Goal: Transaction & Acquisition: Book appointment/travel/reservation

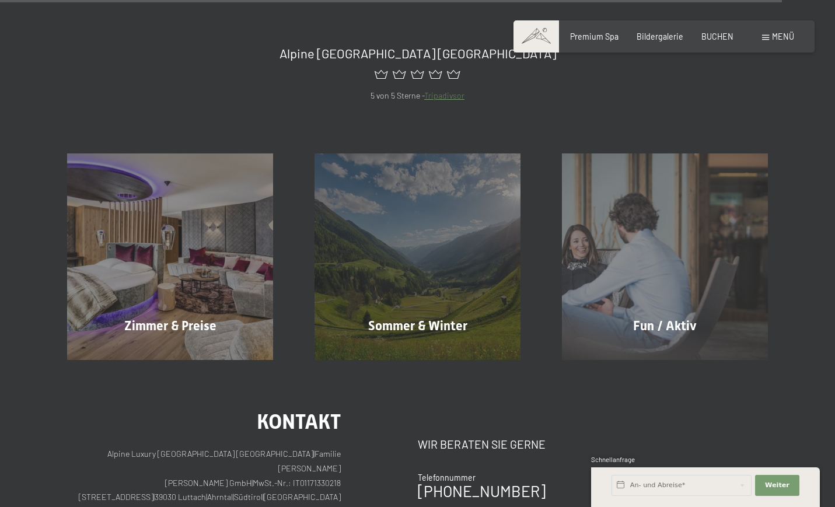
scroll to position [4523, 0]
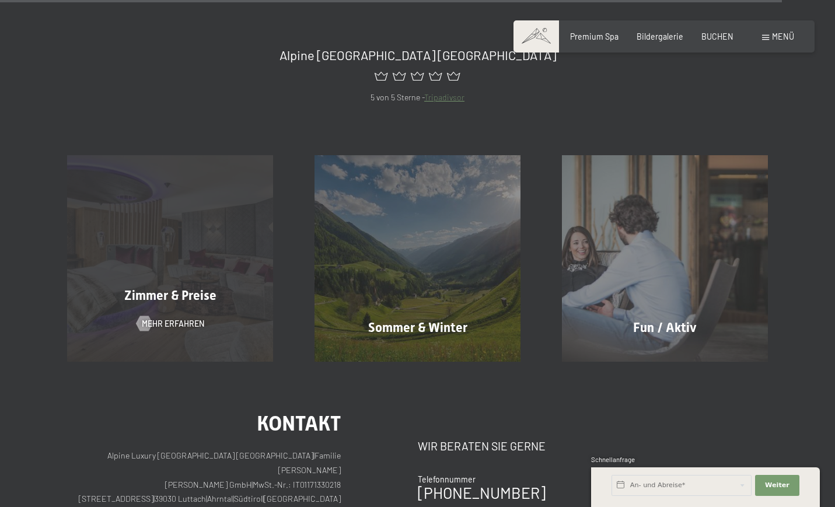
click at [189, 224] on div "Zimmer & Preise Mehr erfahren" at bounding box center [171, 258] width 248 height 206
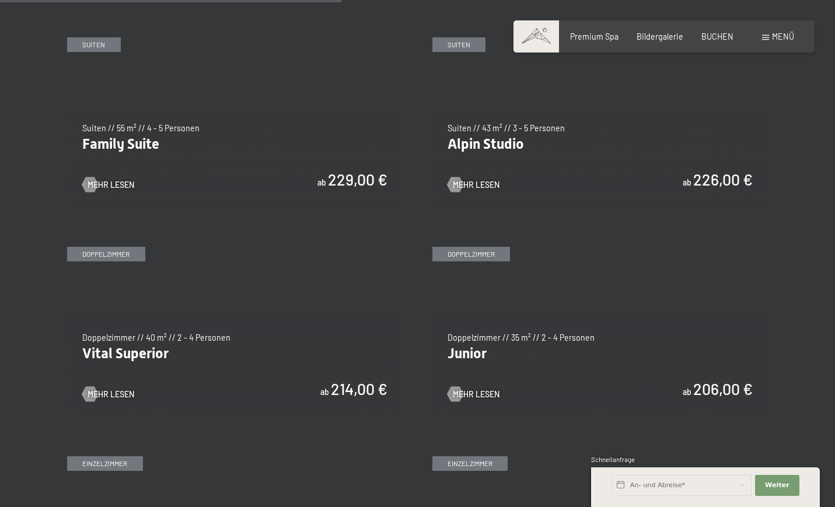
scroll to position [1297, 0]
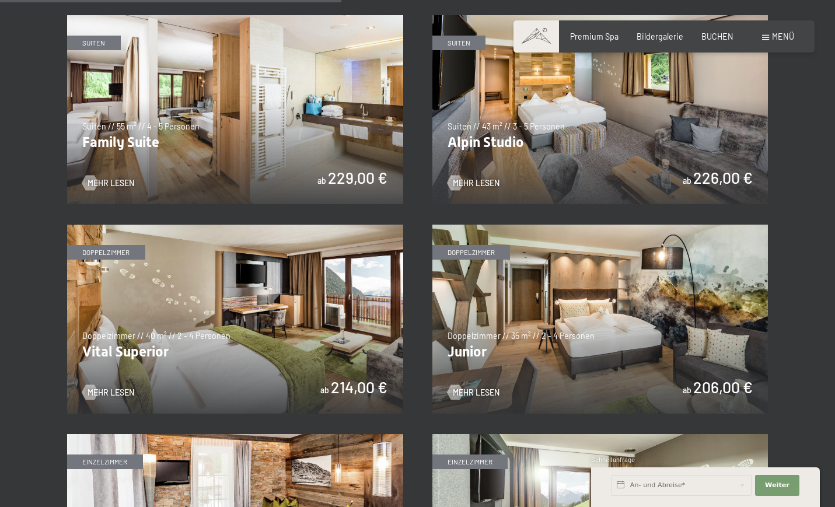
click at [215, 288] on img at bounding box center [235, 319] width 336 height 189
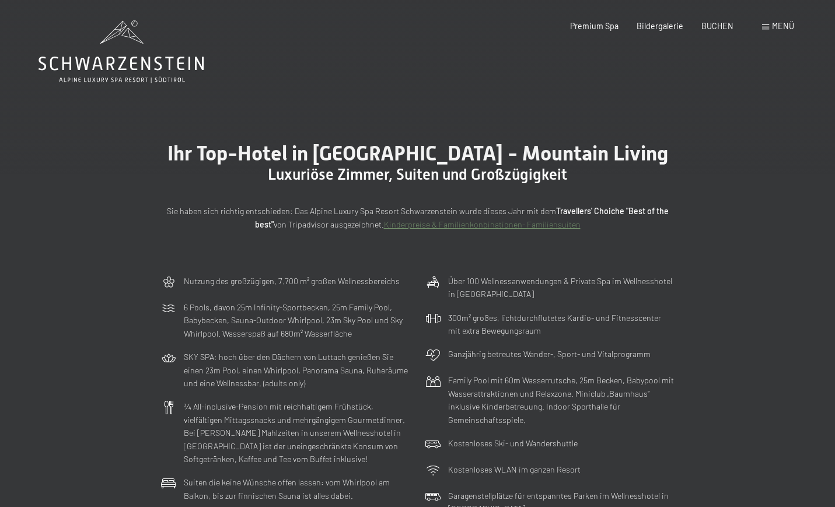
scroll to position [0, 0]
click at [672, 26] on span "Bildergalerie" at bounding box center [660, 24] width 47 height 10
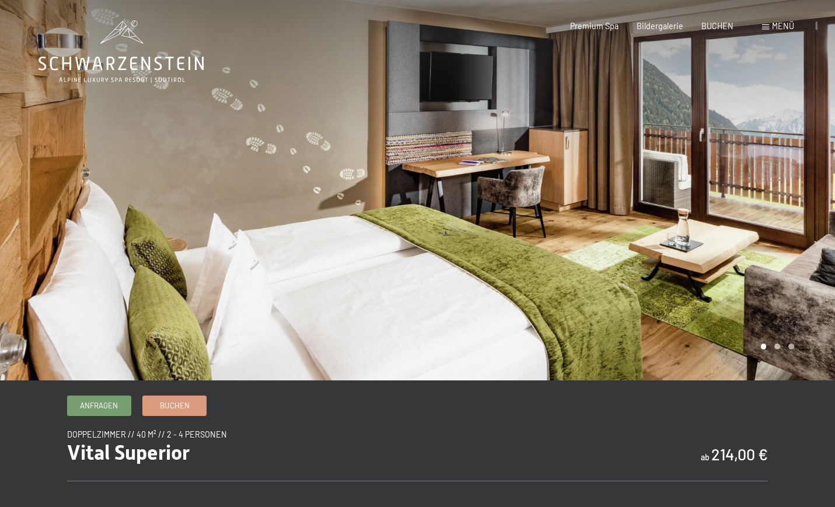
click at [772, 182] on div at bounding box center [627, 190] width 418 height 381
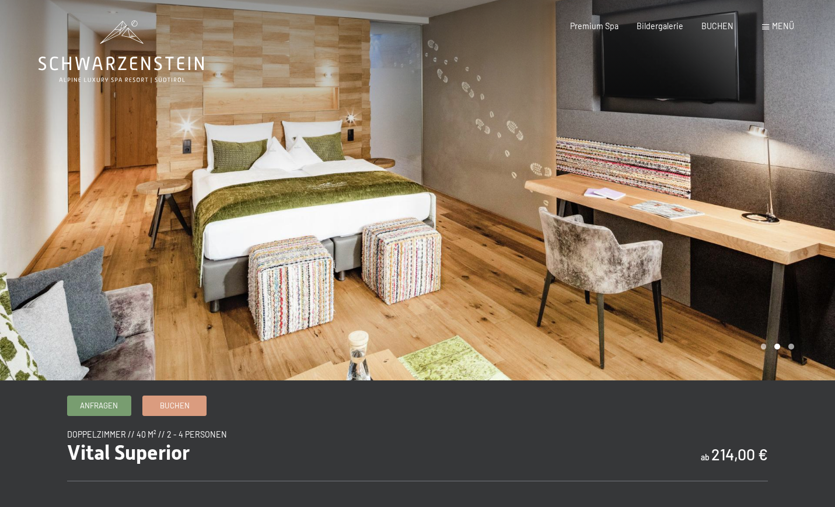
click at [772, 182] on div at bounding box center [627, 190] width 418 height 381
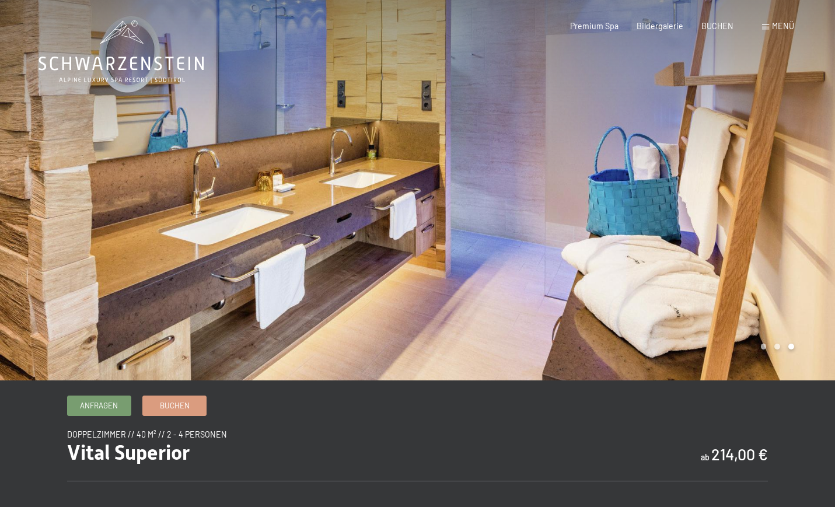
click at [772, 182] on div at bounding box center [627, 190] width 418 height 381
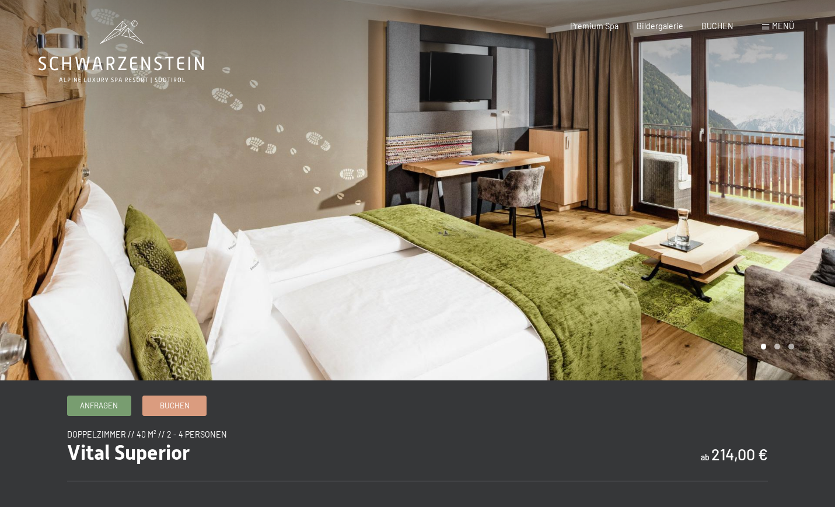
click at [772, 182] on div at bounding box center [627, 190] width 418 height 381
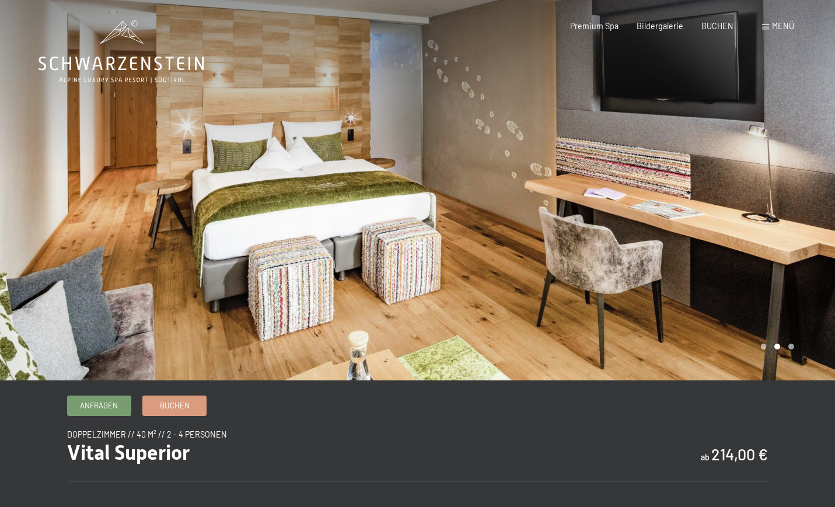
click at [772, 182] on div at bounding box center [627, 190] width 418 height 381
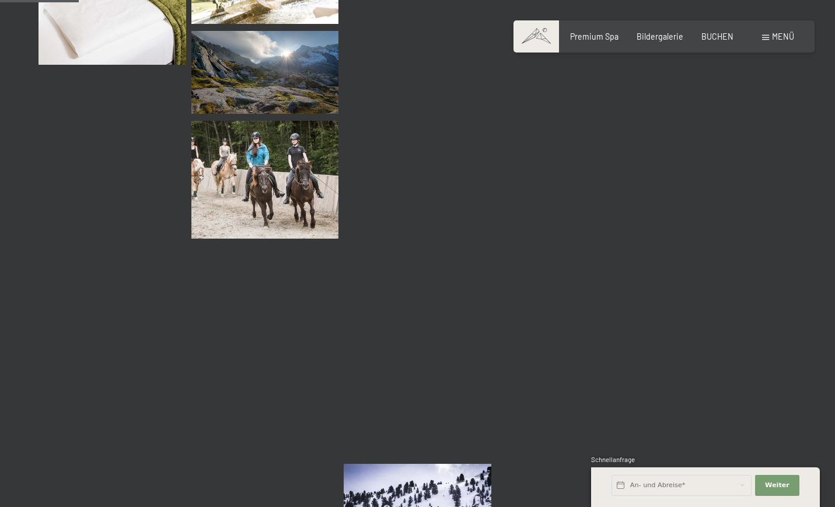
scroll to position [1110, 0]
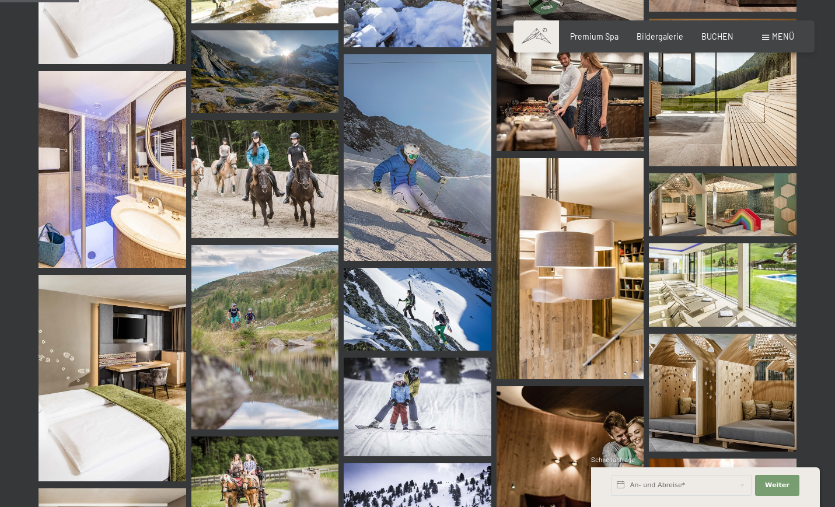
click at [751, 207] on img at bounding box center [723, 204] width 148 height 63
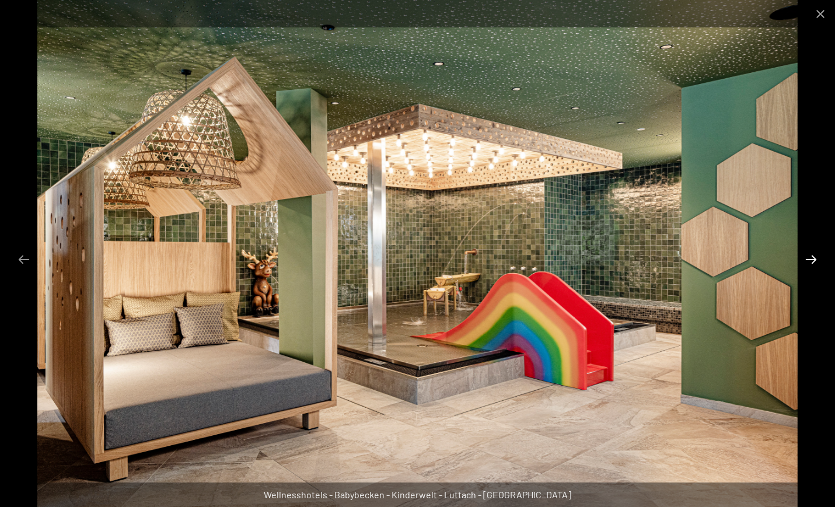
click at [813, 261] on button "Next slide" at bounding box center [811, 259] width 25 height 23
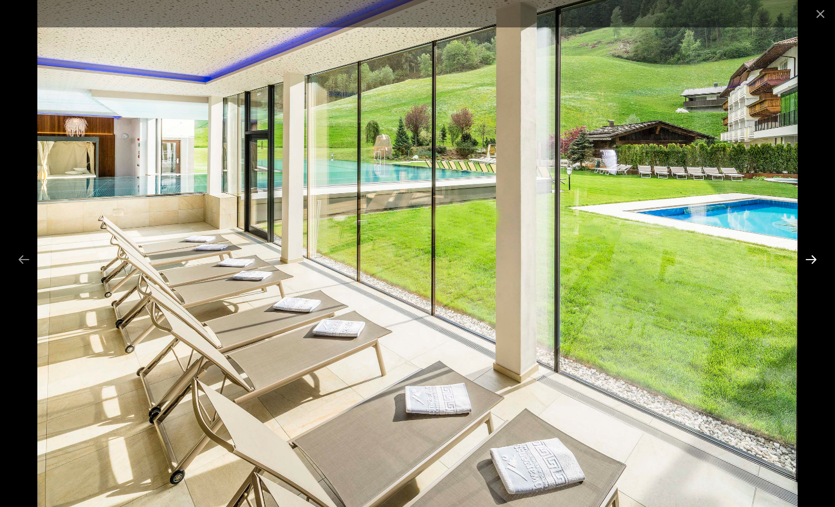
click at [813, 261] on button "Next slide" at bounding box center [811, 259] width 25 height 23
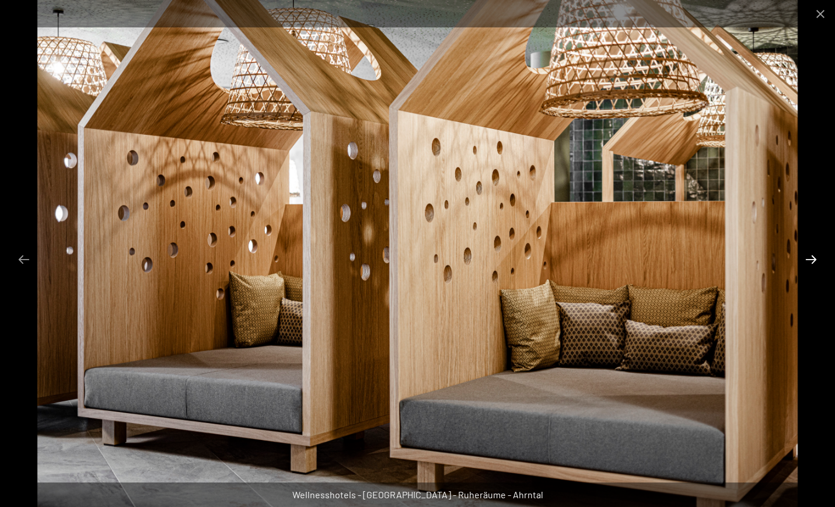
click at [813, 266] on button "Next slide" at bounding box center [811, 259] width 25 height 23
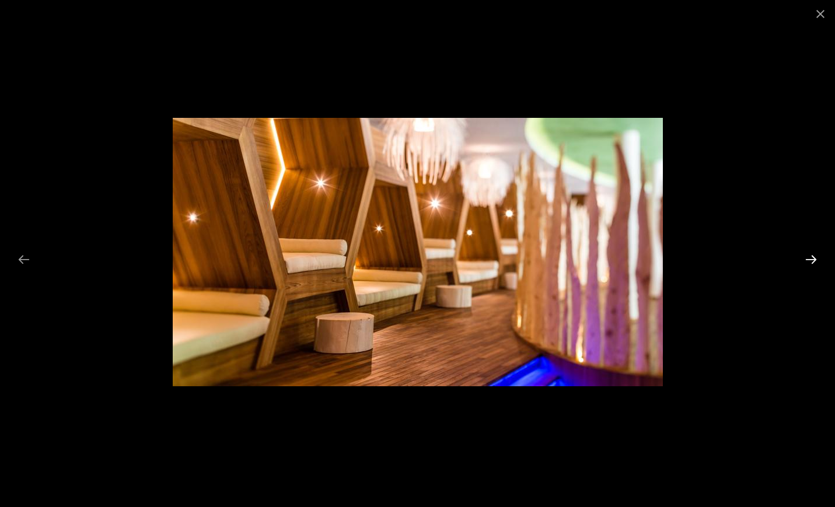
click at [813, 266] on button "Next slide" at bounding box center [811, 259] width 25 height 23
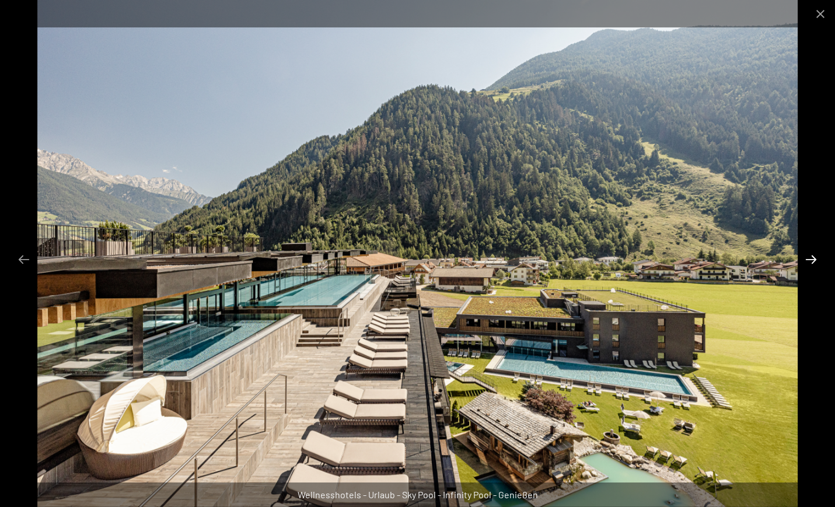
click at [814, 257] on button "Next slide" at bounding box center [811, 259] width 25 height 23
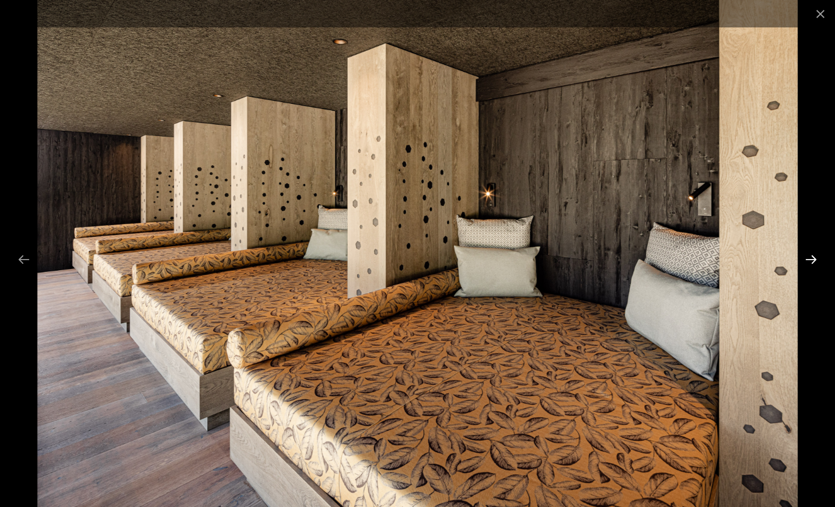
click at [814, 257] on button "Next slide" at bounding box center [811, 259] width 25 height 23
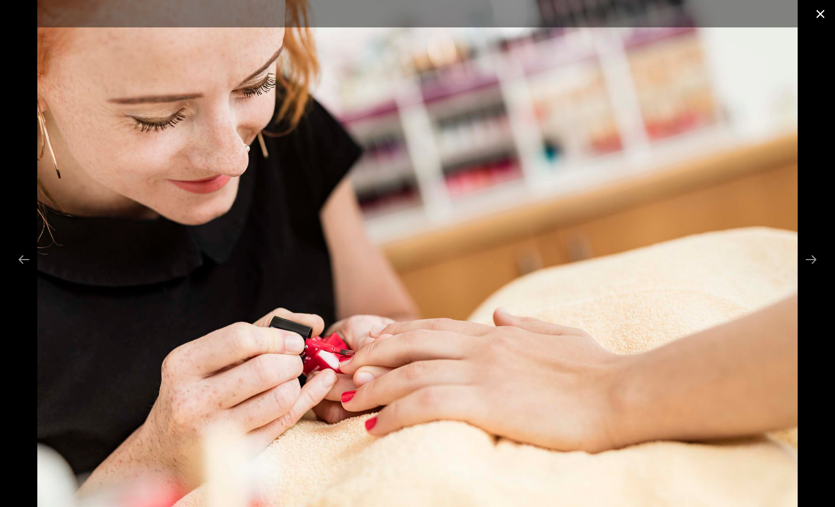
click at [824, 11] on button "Close gallery" at bounding box center [820, 13] width 29 height 27
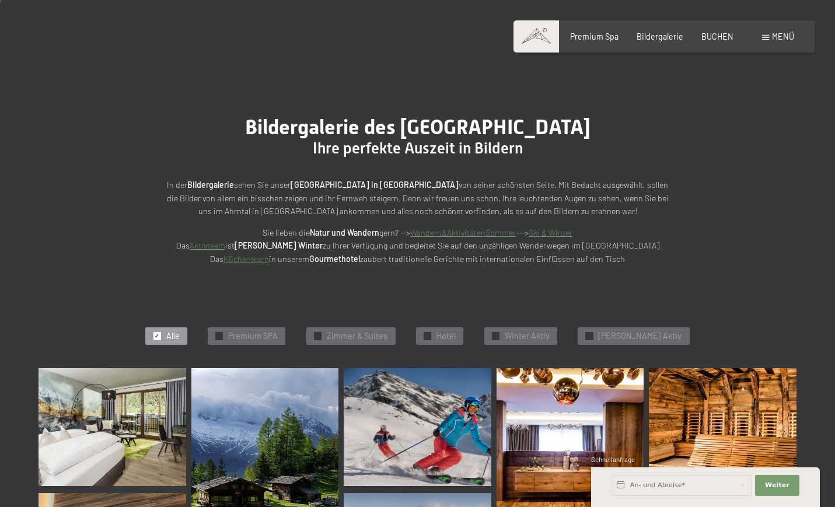
scroll to position [16, 0]
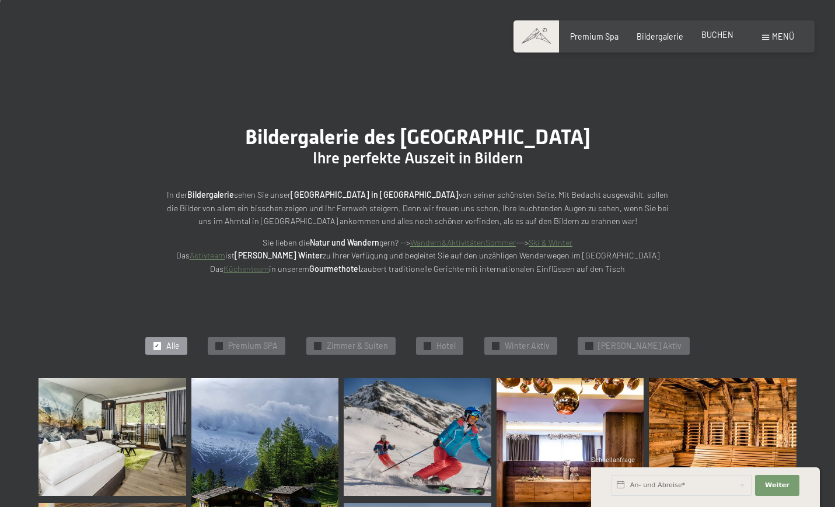
click at [724, 35] on span "BUCHEN" at bounding box center [718, 35] width 32 height 10
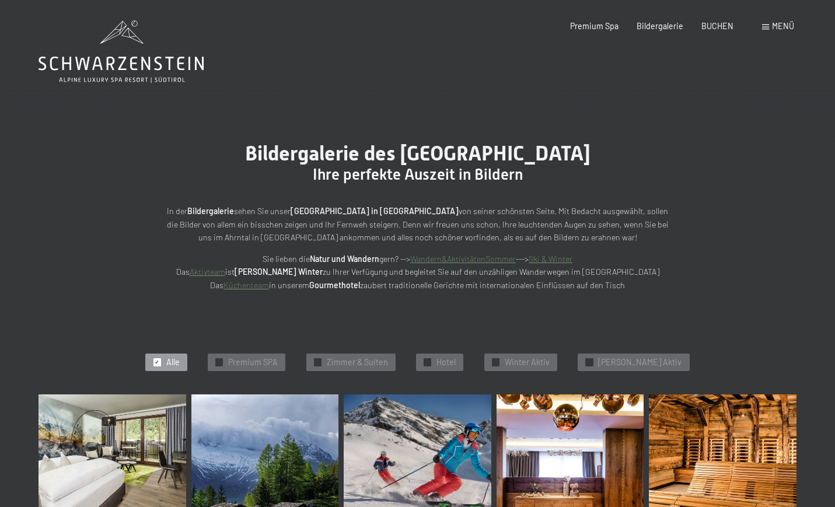
scroll to position [0, 0]
click at [719, 25] on span "BUCHEN" at bounding box center [718, 24] width 32 height 10
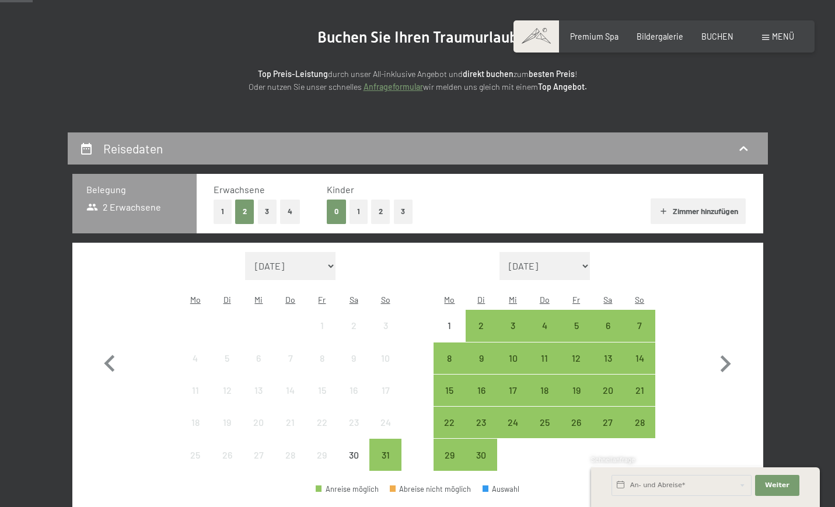
scroll to position [161, 0]
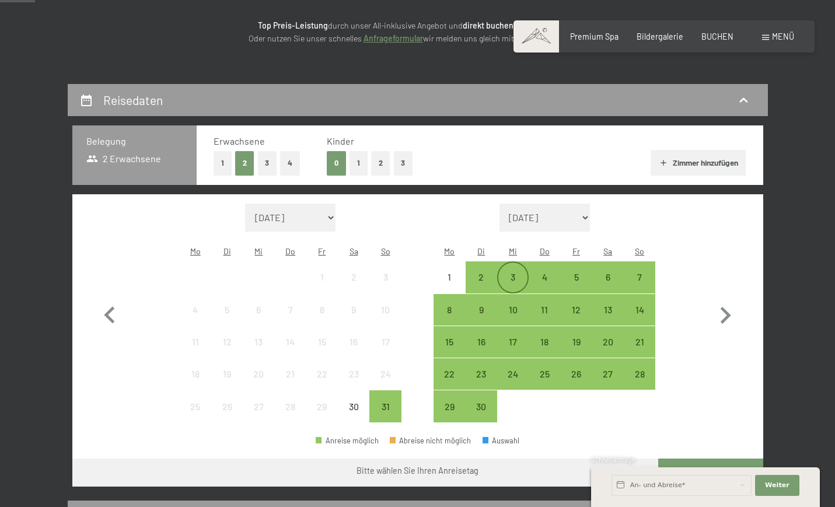
click at [511, 273] on div "3" at bounding box center [513, 287] width 29 height 29
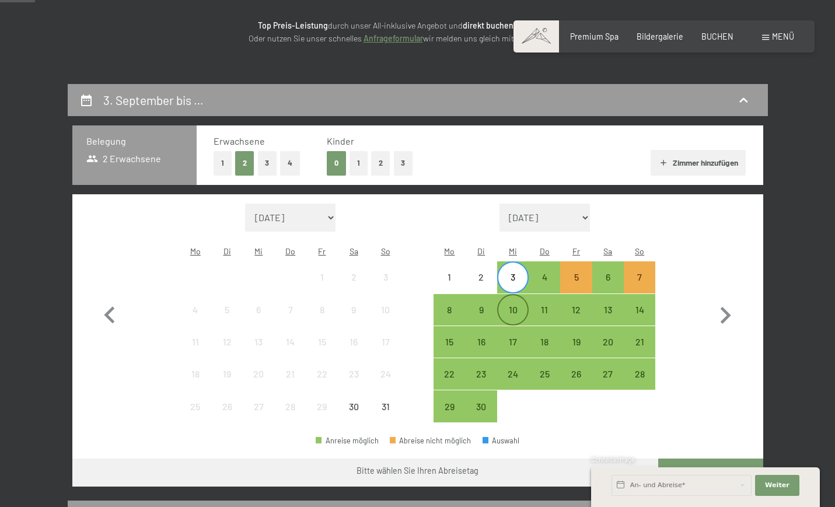
click at [514, 305] on div "10" at bounding box center [513, 319] width 29 height 29
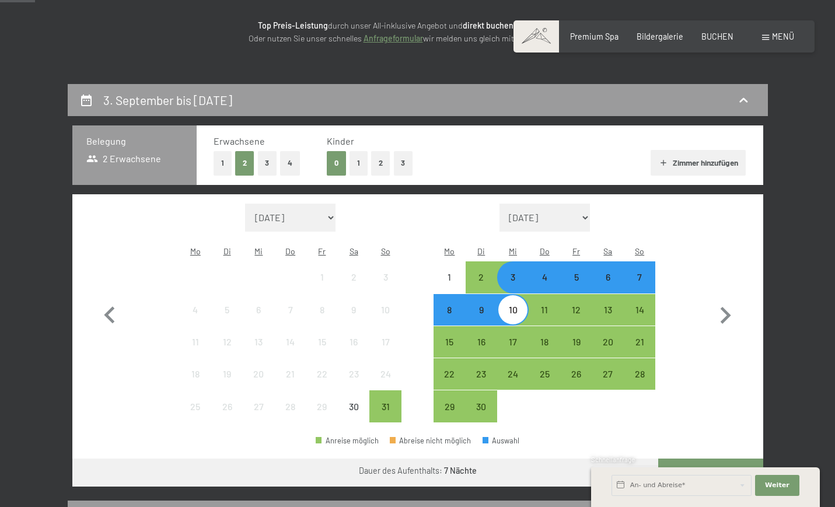
click at [705, 459] on button "Weiter zu „Zimmer“" at bounding box center [711, 473] width 104 height 28
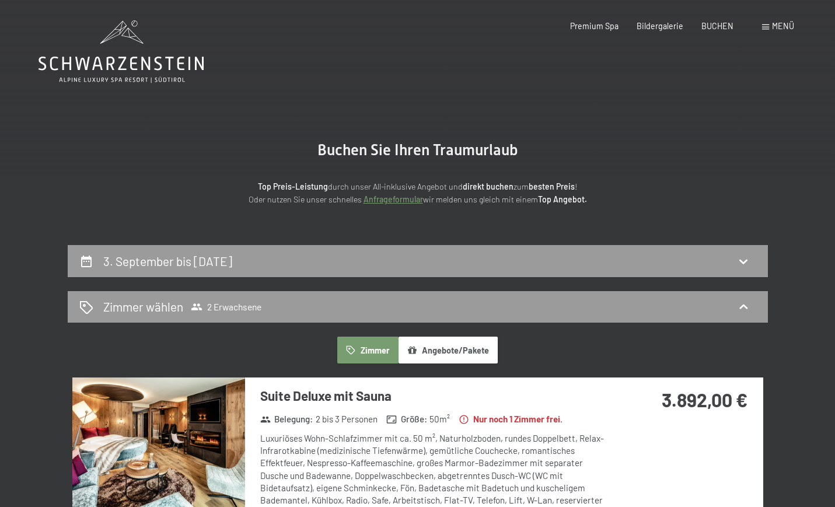
scroll to position [0, 0]
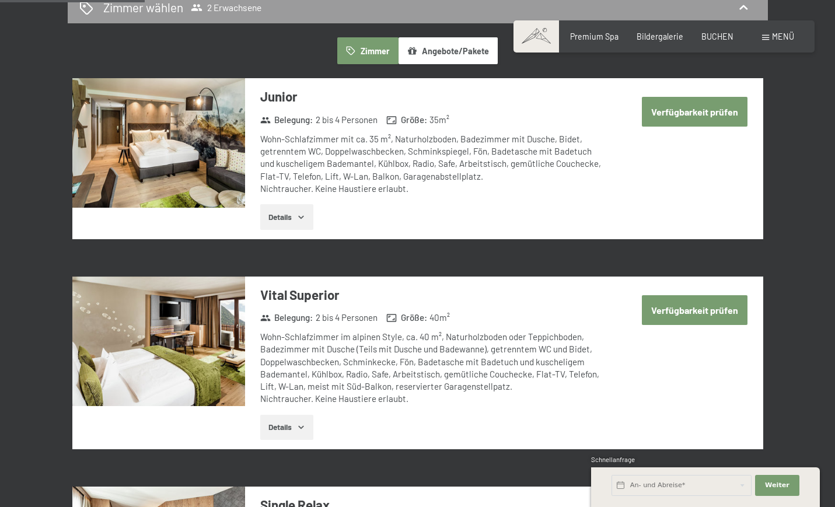
scroll to position [672, 0]
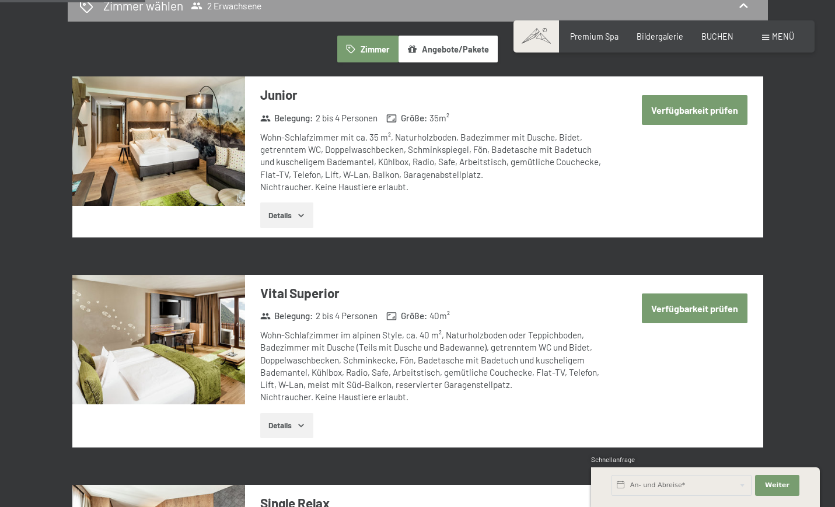
click at [711, 294] on button "Verfügbarkeit prüfen" at bounding box center [695, 309] width 106 height 30
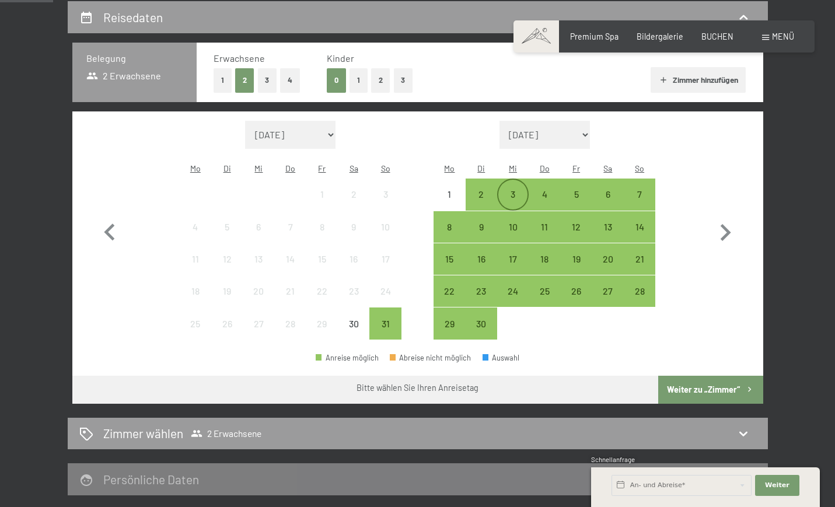
click at [512, 190] on div "3" at bounding box center [513, 204] width 29 height 29
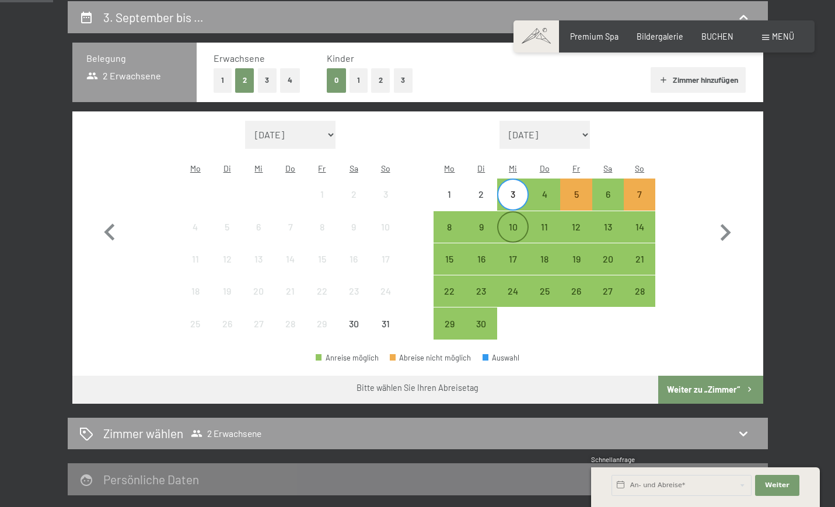
click at [514, 222] on div "10" at bounding box center [513, 236] width 29 height 29
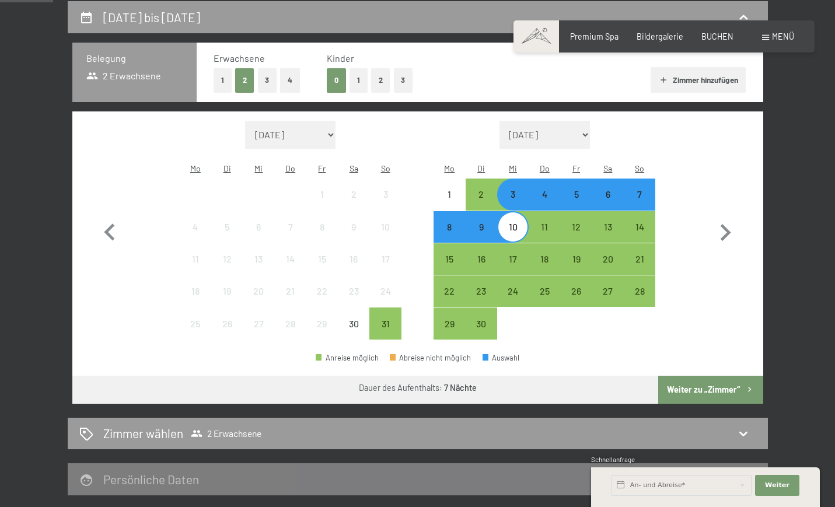
click at [694, 376] on button "Weiter zu „Zimmer“" at bounding box center [711, 390] width 104 height 28
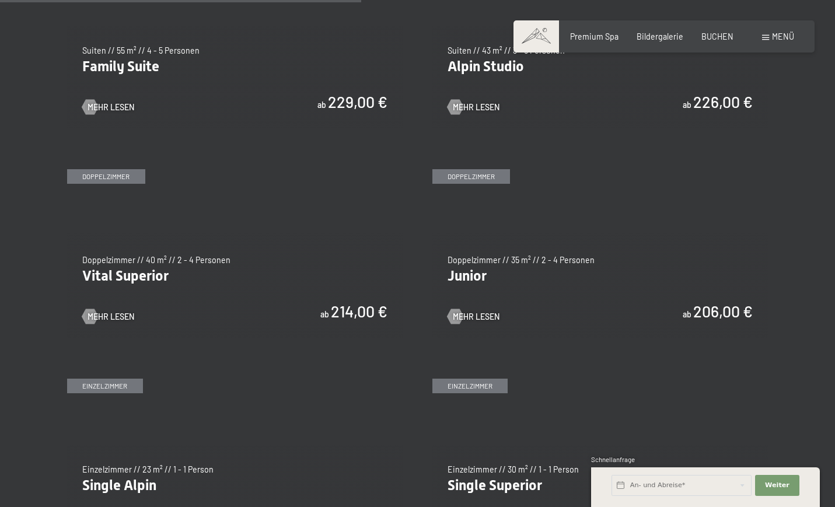
scroll to position [1371, 0]
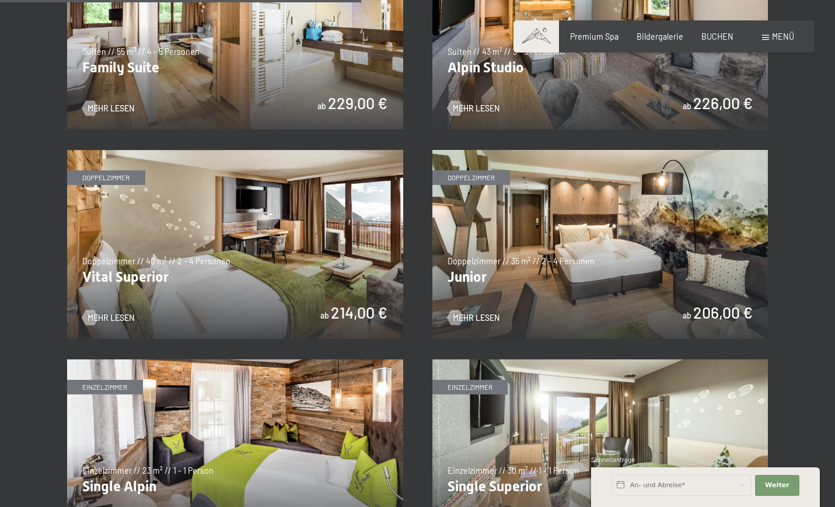
click at [330, 253] on img at bounding box center [235, 244] width 336 height 189
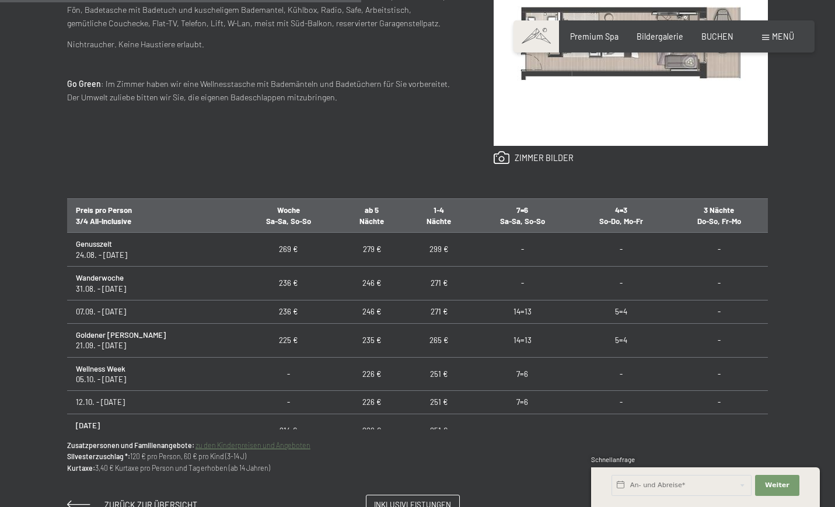
scroll to position [758, 0]
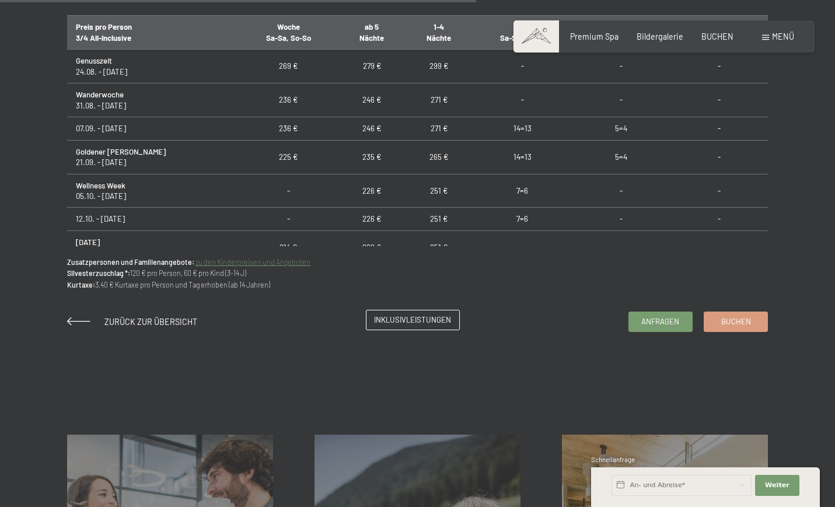
click at [385, 315] on span "Inklusivleistungen" at bounding box center [412, 320] width 77 height 11
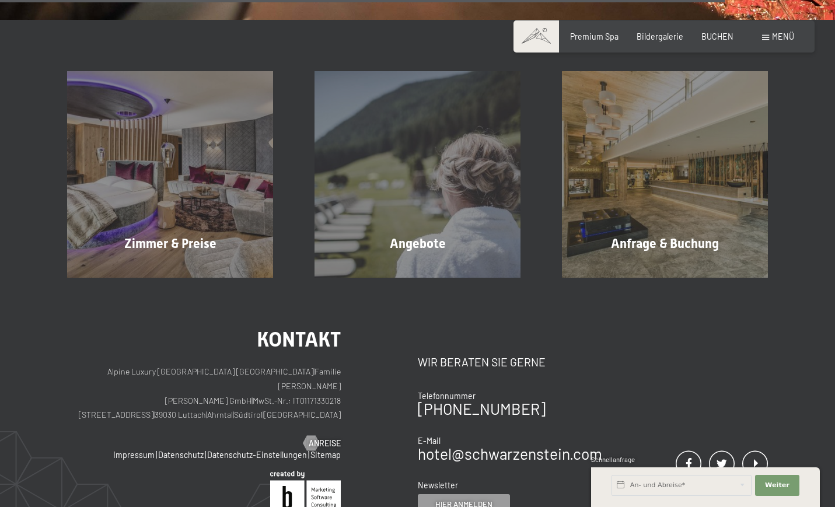
scroll to position [1670, 0]
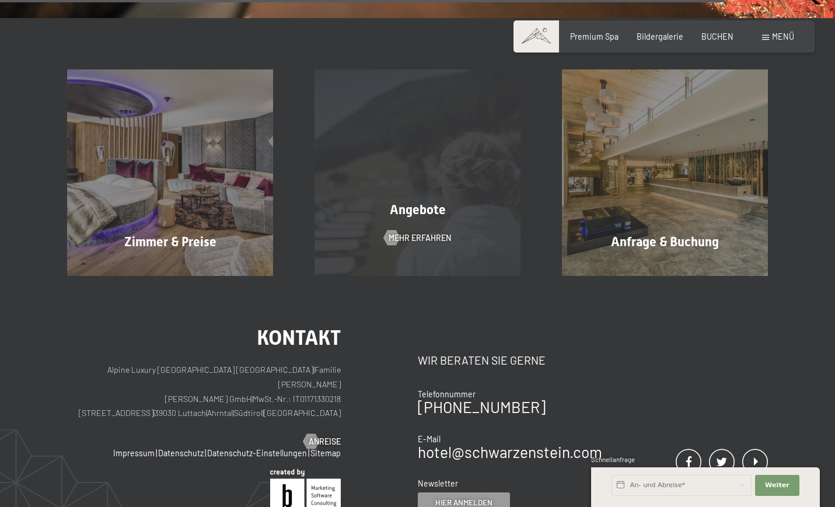
click at [437, 182] on div "Angebote Mehr erfahren" at bounding box center [418, 172] width 248 height 206
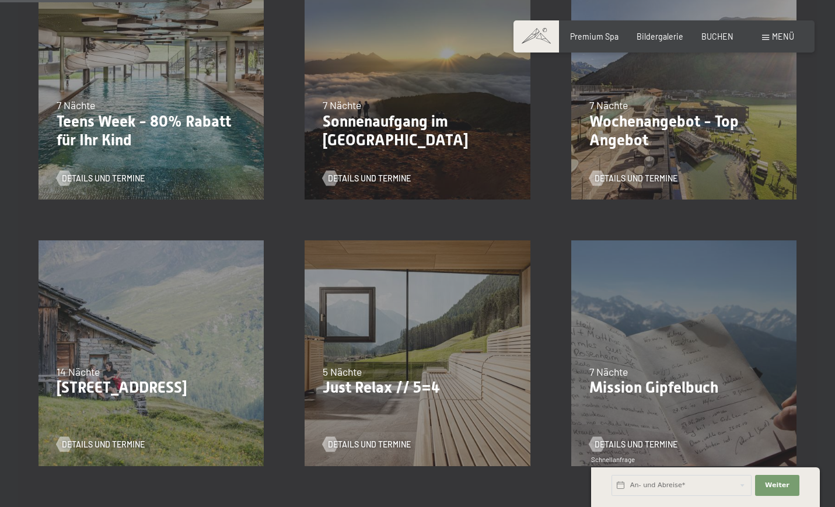
scroll to position [360, 0]
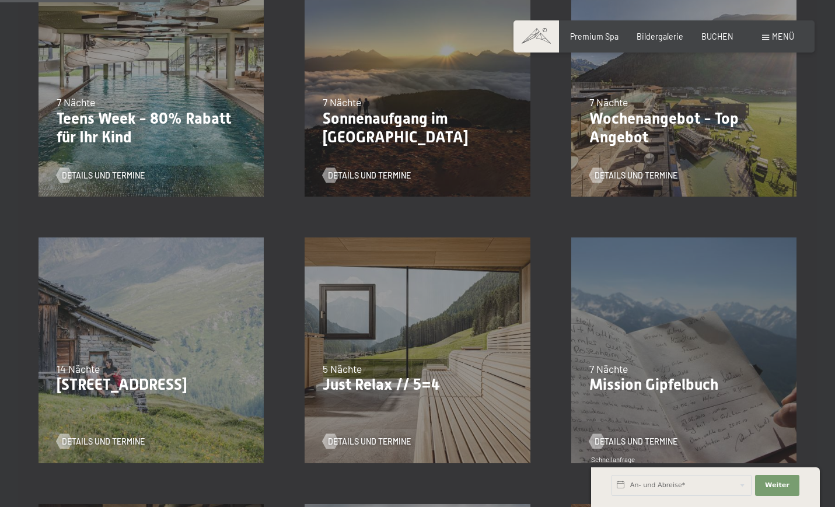
click at [717, 130] on p "Wochenangebot - Top Angebot" at bounding box center [684, 128] width 189 height 37
click at [643, 119] on p "Wochenangebot - Top Angebot" at bounding box center [684, 128] width 189 height 37
click at [399, 438] on span "Details und Termine" at bounding box center [381, 442] width 83 height 12
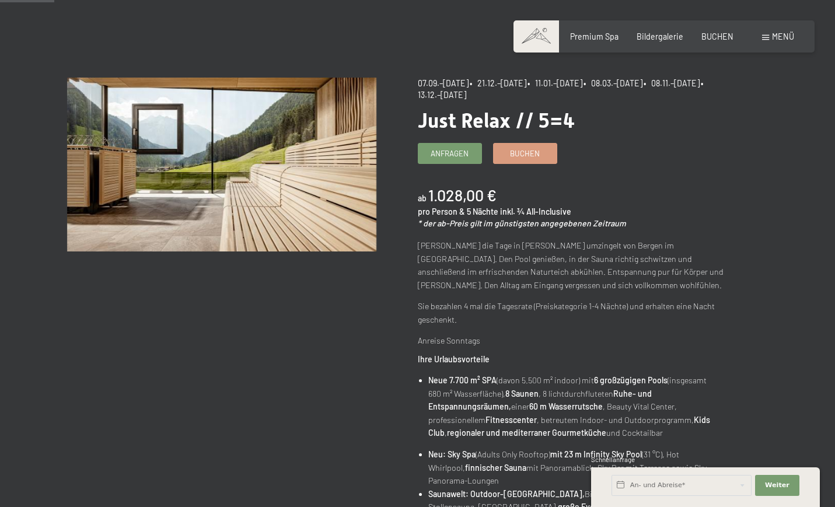
scroll to position [61, 0]
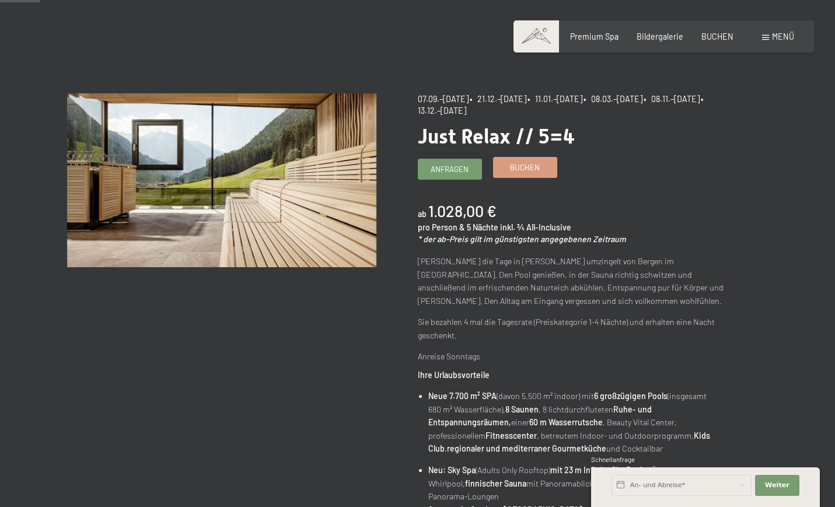
click at [527, 159] on link "Buchen" at bounding box center [525, 167] width 63 height 19
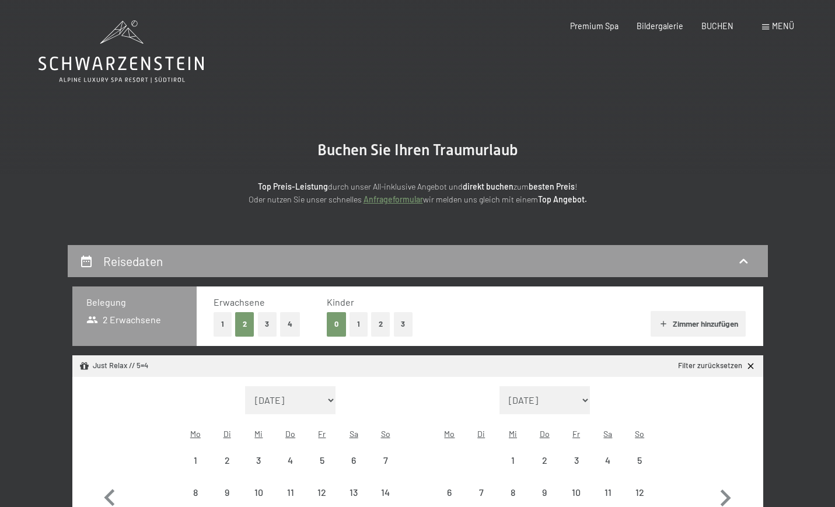
select select "[DATE]"
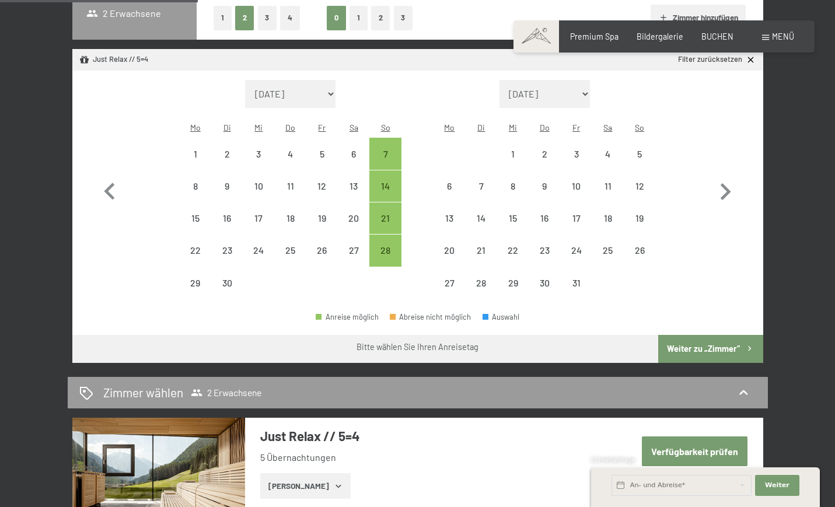
scroll to position [307, 0]
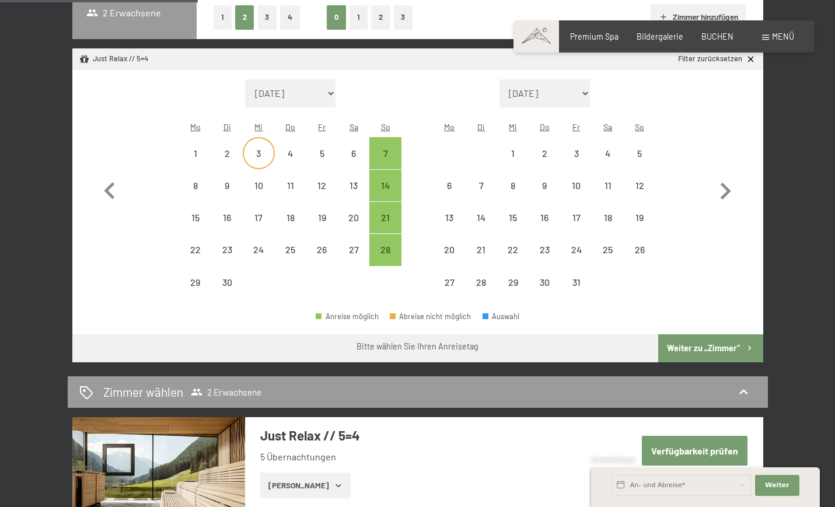
click at [262, 149] on div "3" at bounding box center [258, 163] width 29 height 29
select select "[DATE]"
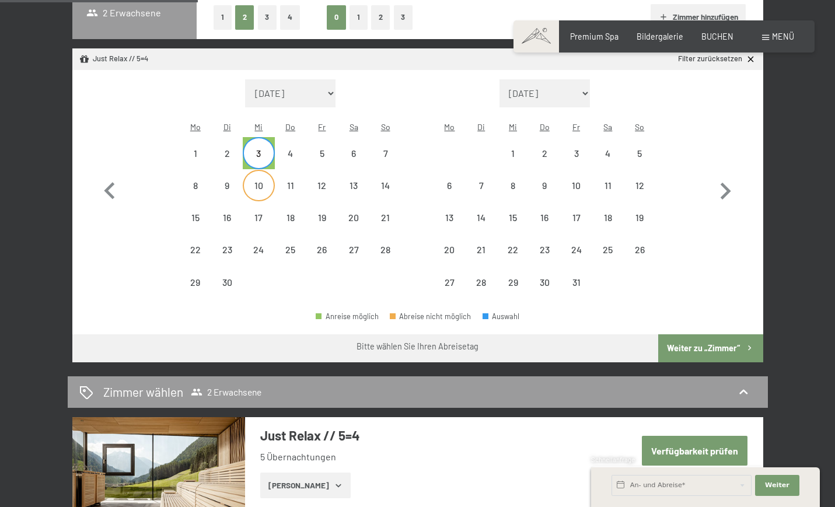
click at [262, 181] on div "10" at bounding box center [258, 195] width 29 height 29
select select "[DATE]"
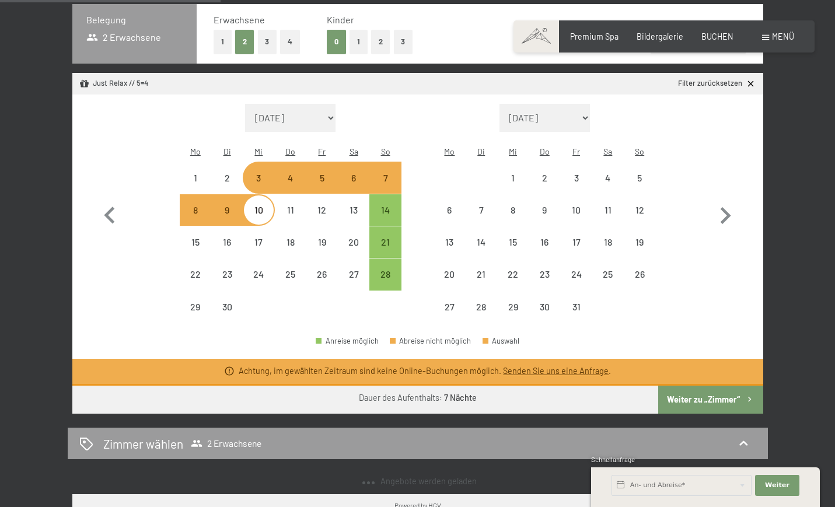
scroll to position [268, 0]
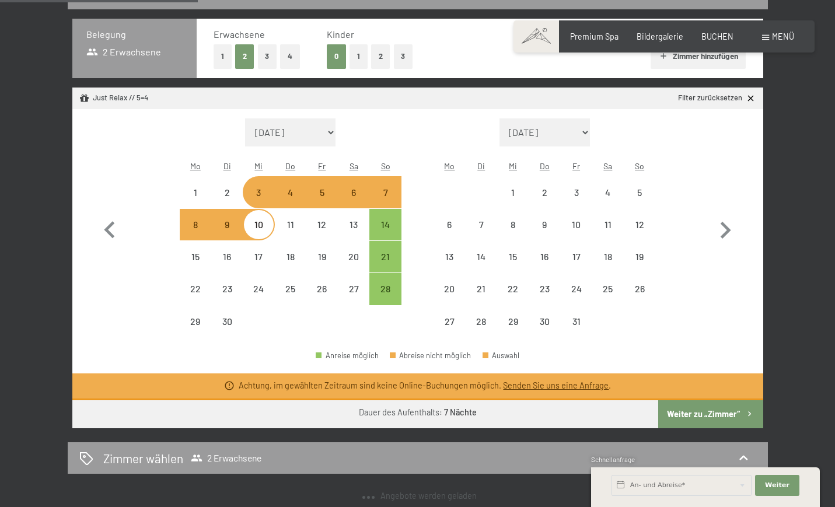
click at [712, 400] on button "Weiter zu „Zimmer“" at bounding box center [711, 414] width 104 height 28
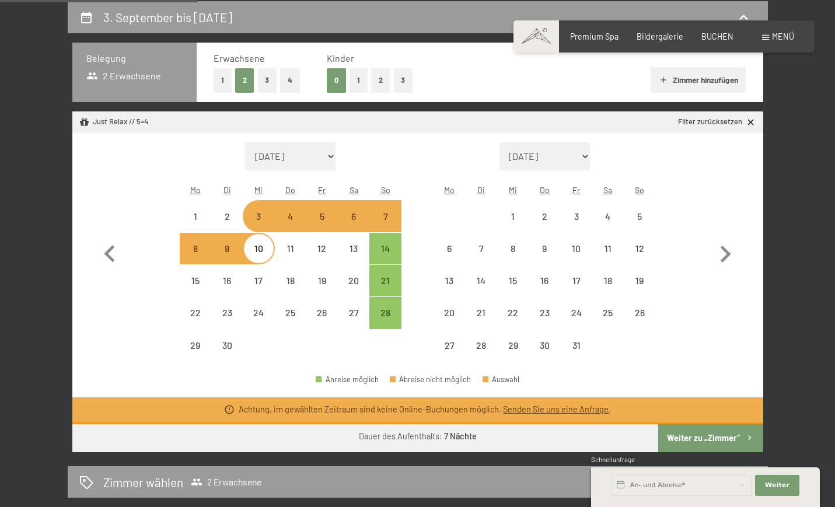
select select "[DATE]"
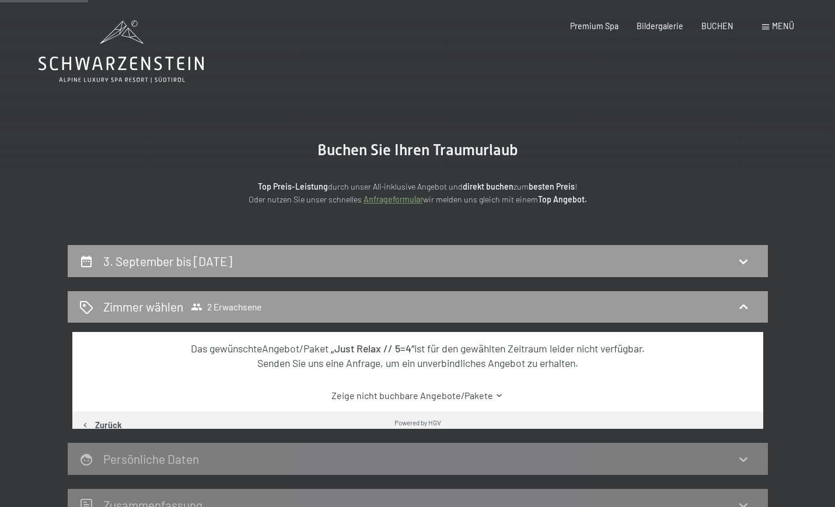
scroll to position [0, 0]
